Goal: Check status: Check status

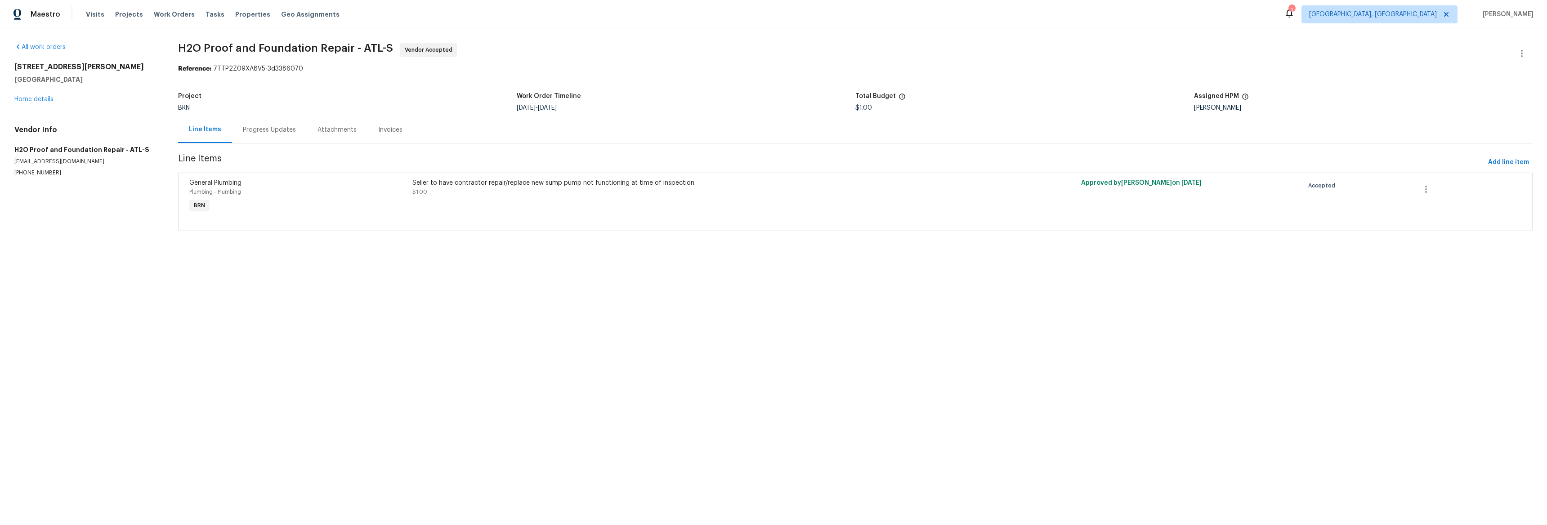
click at [263, 130] on div "Progress Updates" at bounding box center [269, 129] width 53 height 9
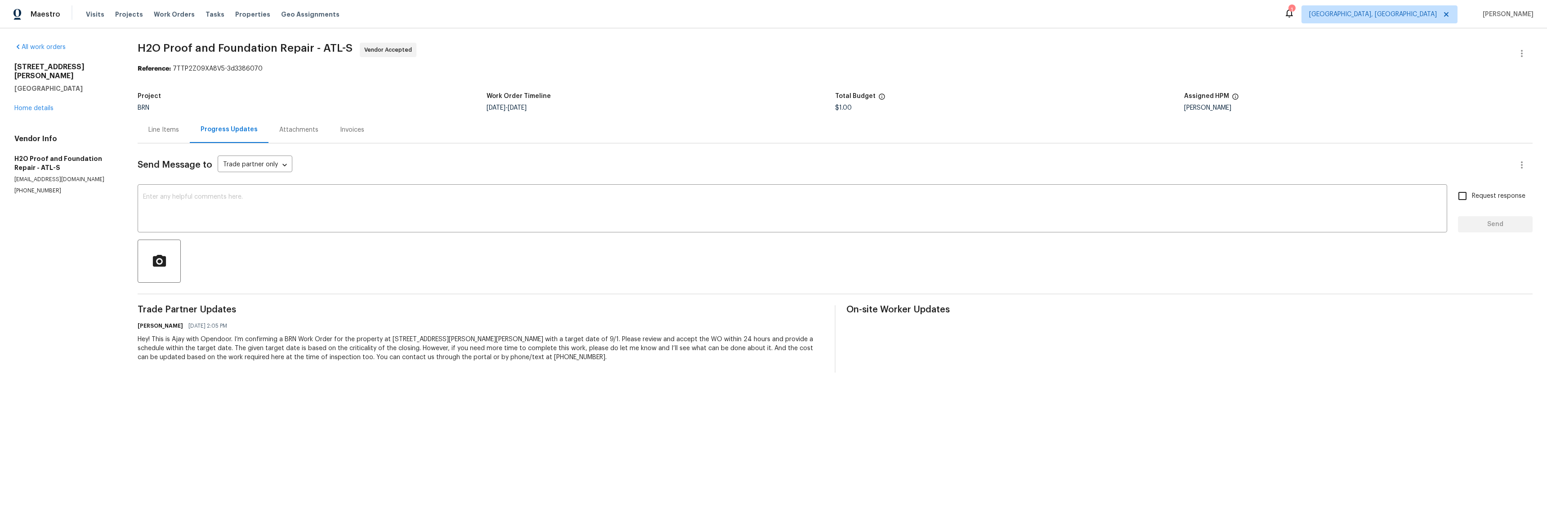
click at [296, 122] on div "Attachments" at bounding box center [298, 129] width 61 height 27
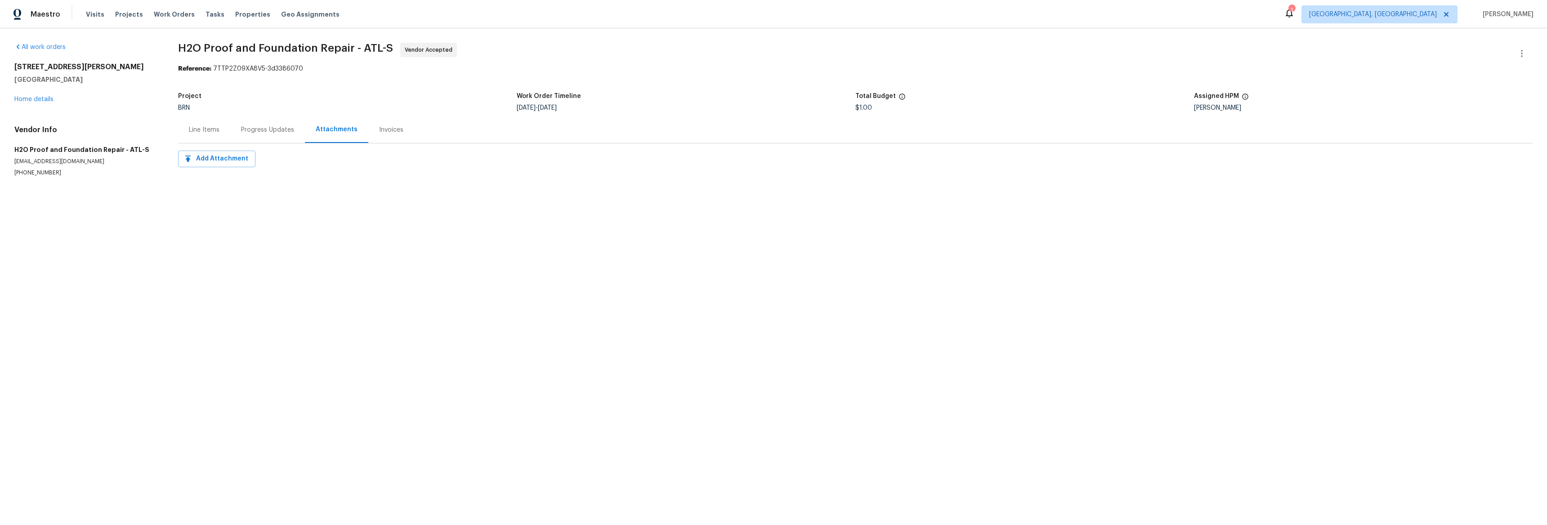
click at [53, 98] on div "[STREET_ADDRESS][PERSON_NAME][PERSON_NAME] Home details" at bounding box center [85, 82] width 142 height 41
click at [39, 96] on link "Home details" at bounding box center [33, 99] width 39 height 6
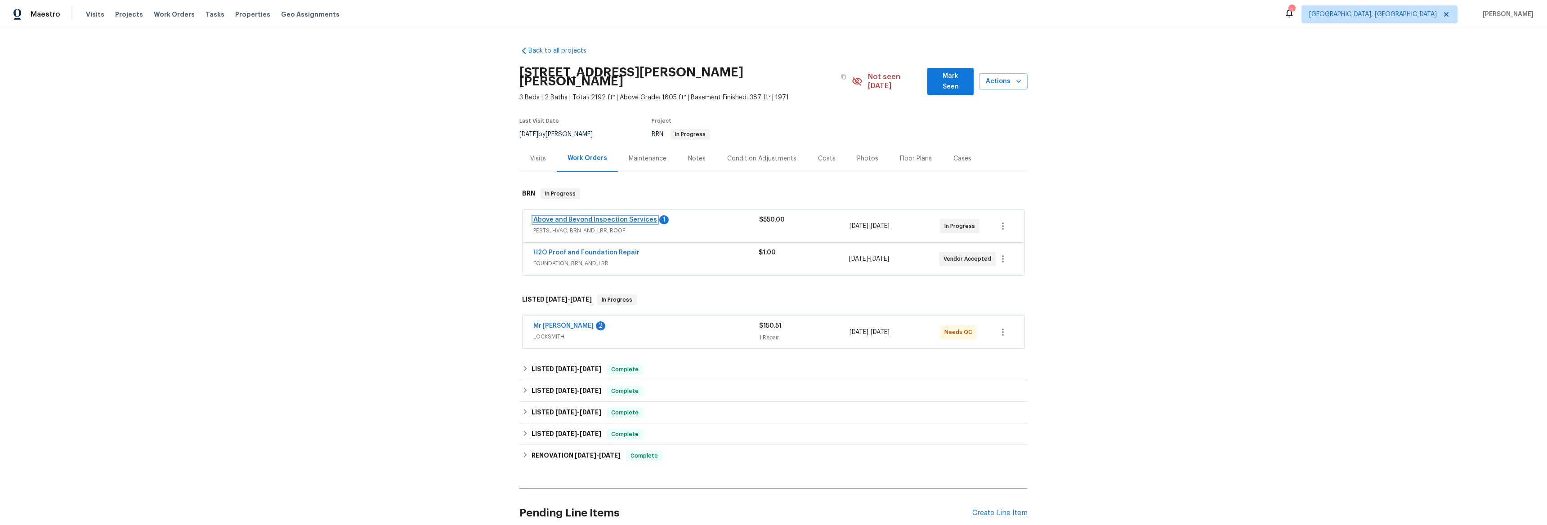
click at [588, 217] on link "Above and Beyond Inspection Services" at bounding box center [595, 220] width 124 height 6
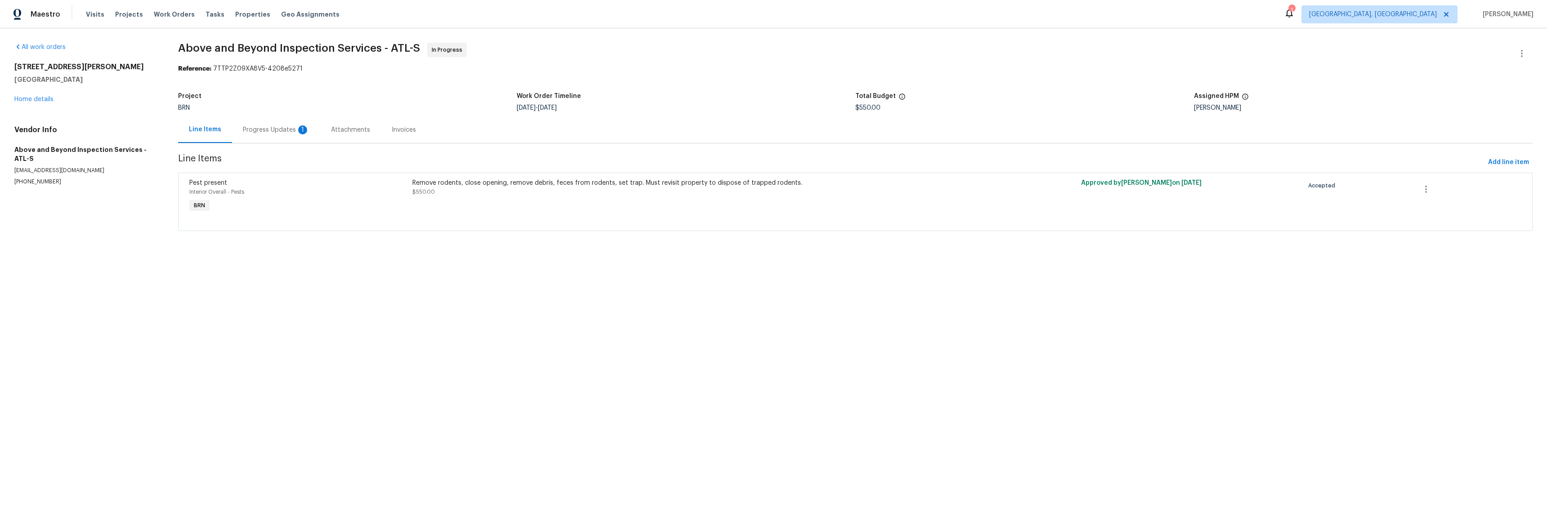
click at [276, 134] on div "Progress Updates 1" at bounding box center [276, 129] width 67 height 9
